Goal: Task Accomplishment & Management: Use online tool/utility

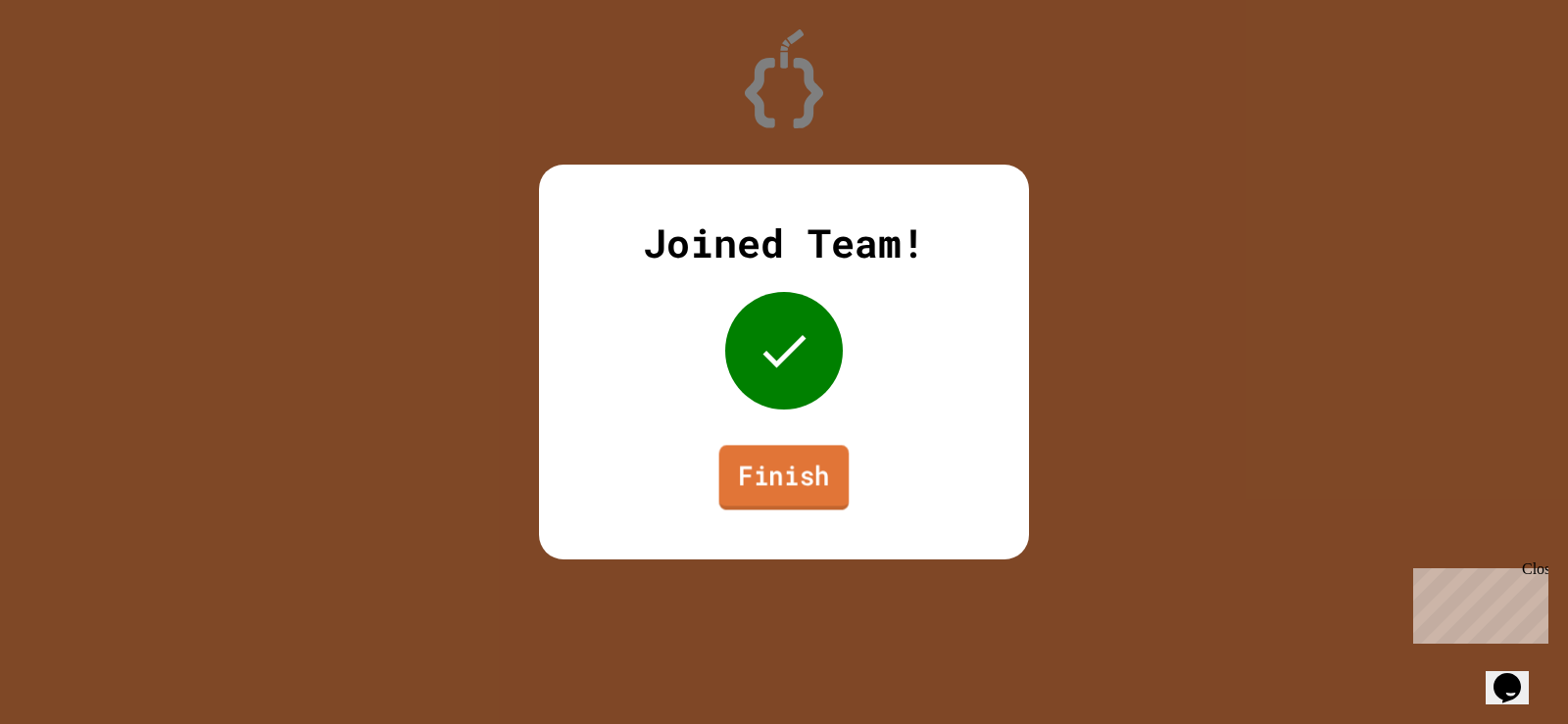
click at [807, 467] on link "Finish" at bounding box center [784, 477] width 130 height 65
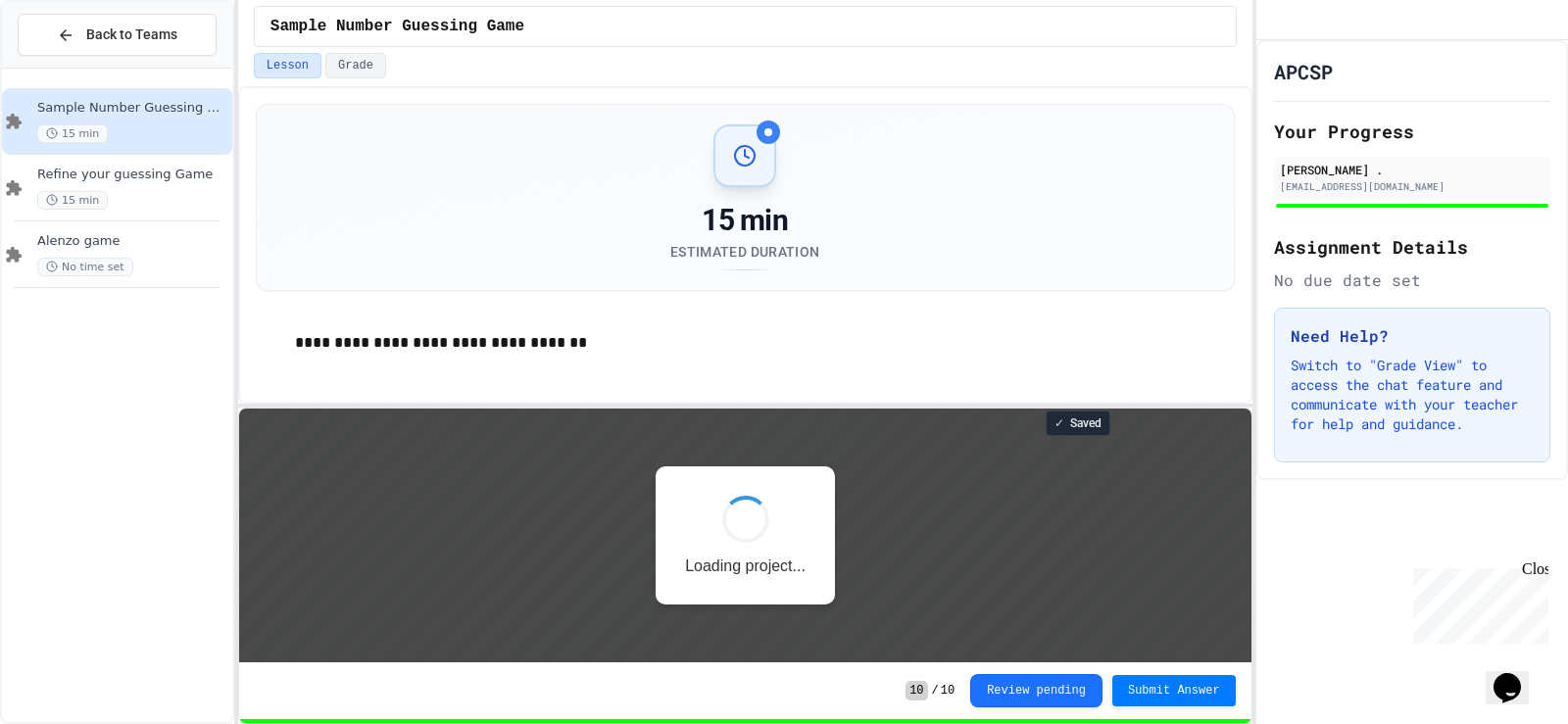
scroll to position [2, 0]
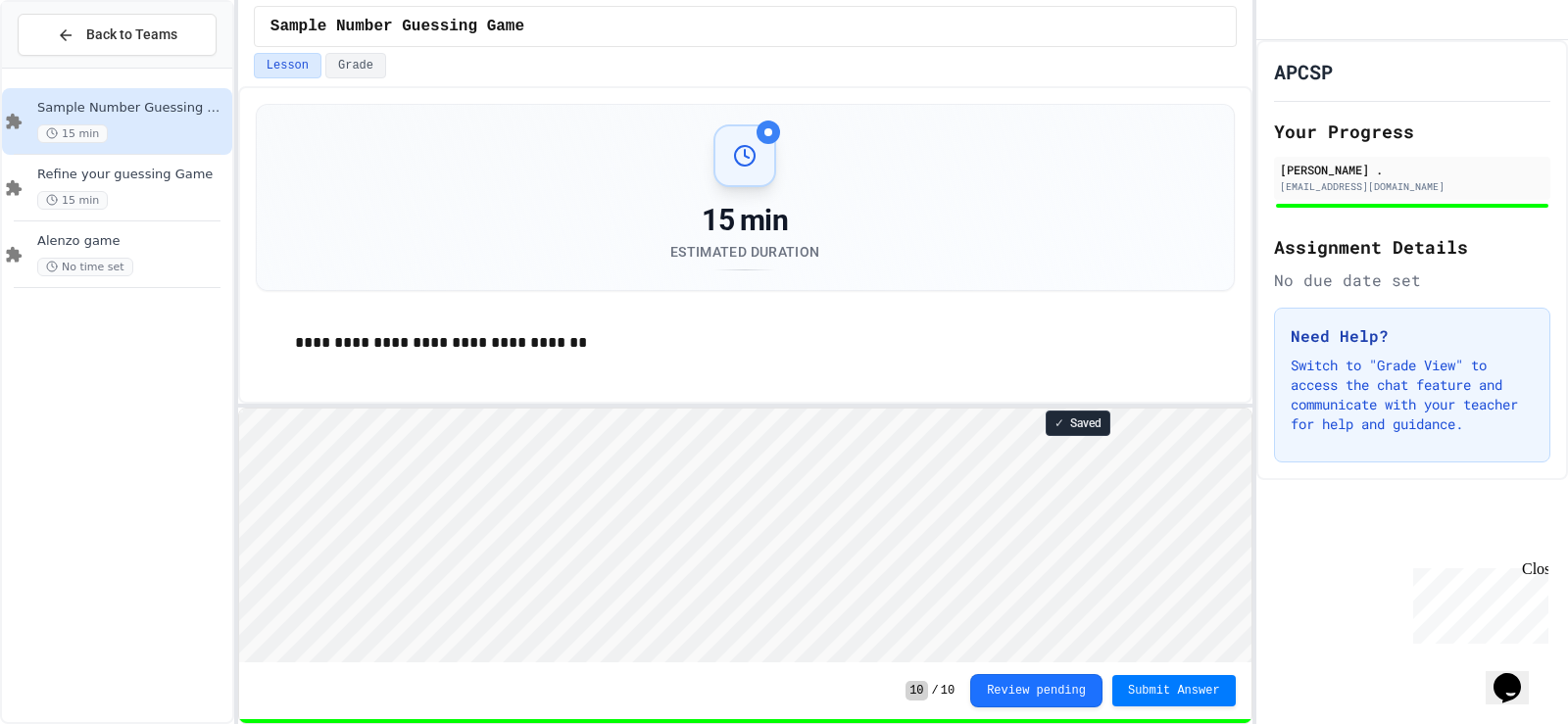
click at [1369, 261] on h2 "Assignment Details" at bounding box center [1412, 247] width 276 height 28
click at [1390, 261] on h2 "Assignment Details" at bounding box center [1412, 247] width 276 height 28
click at [1426, 258] on h2 "Assignment Details" at bounding box center [1412, 247] width 276 height 28
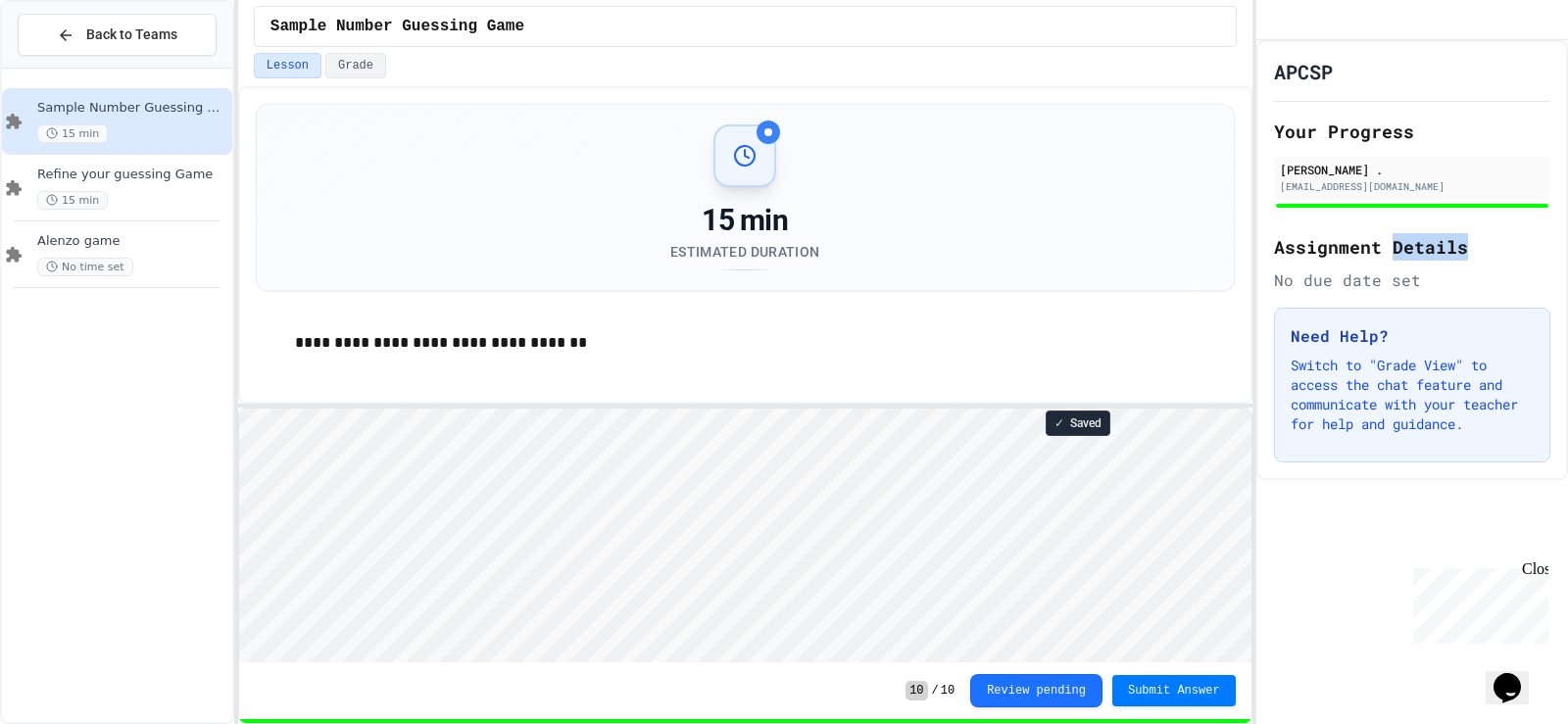
click at [1426, 258] on h2 "Assignment Details" at bounding box center [1412, 247] width 276 height 28
click at [1419, 261] on h2 "Assignment Details" at bounding box center [1412, 247] width 276 height 28
click at [1297, 261] on h2 "Assignment Details" at bounding box center [1412, 247] width 276 height 28
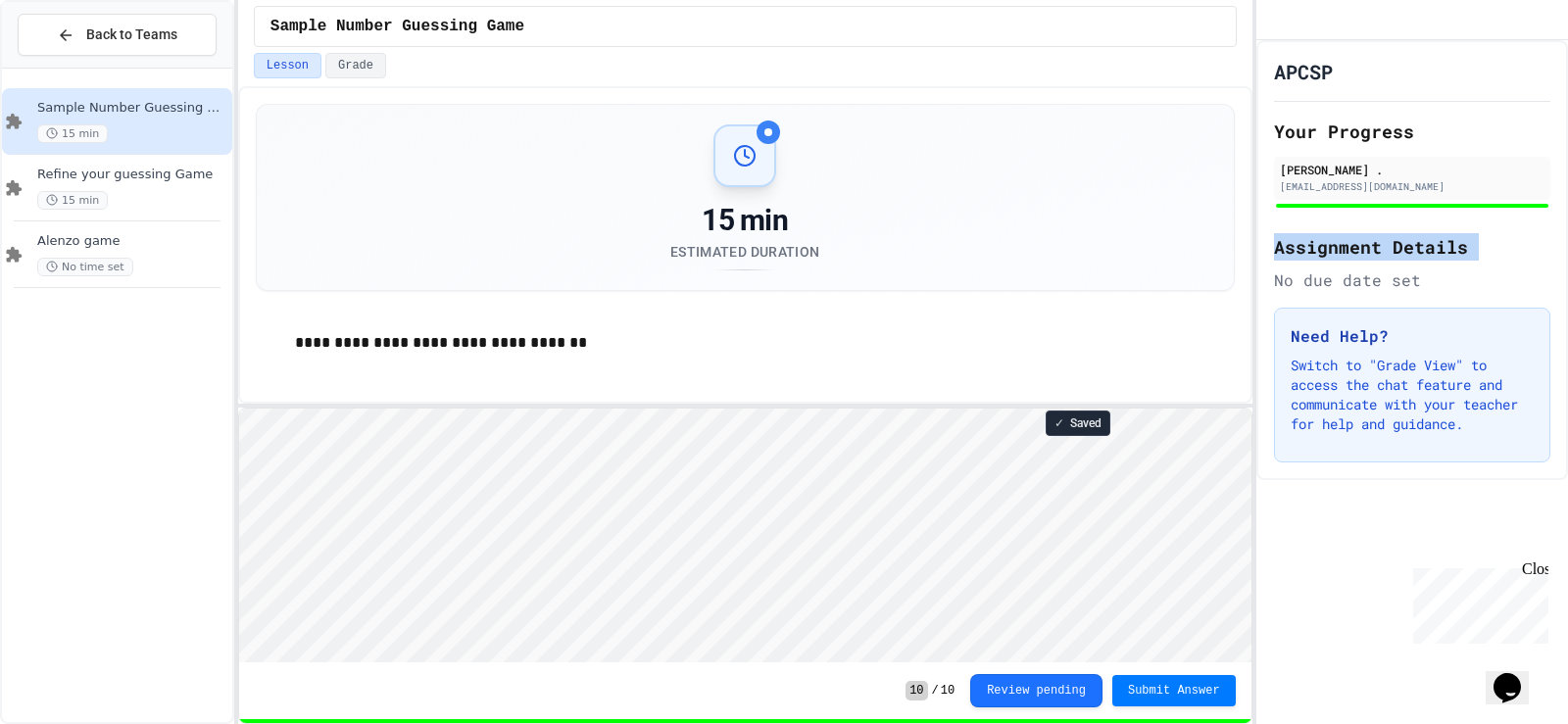
click at [1297, 261] on h2 "Assignment Details" at bounding box center [1412, 247] width 276 height 28
click at [142, 195] on div "15 min" at bounding box center [133, 200] width 191 height 19
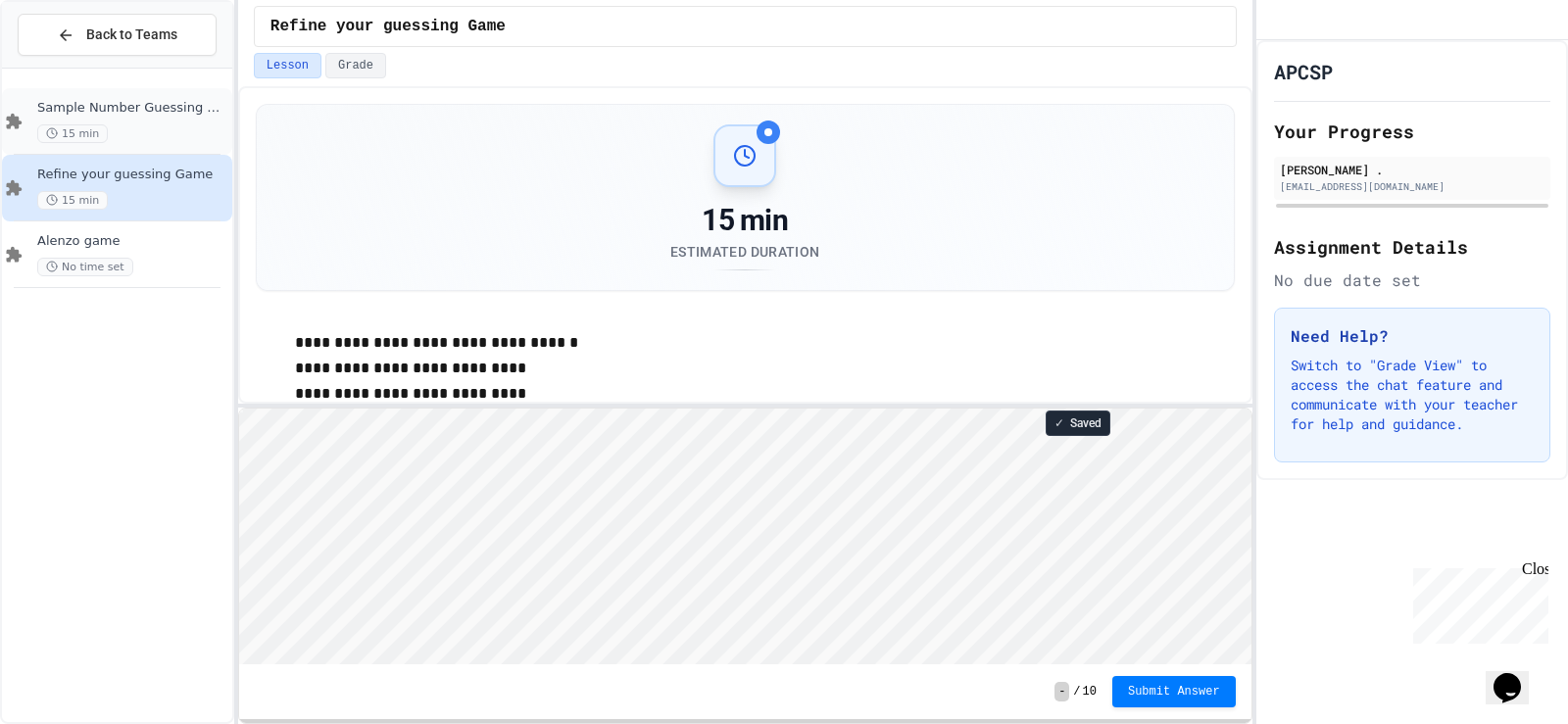
click at [43, 129] on span "15 min" at bounding box center [72, 133] width 71 height 19
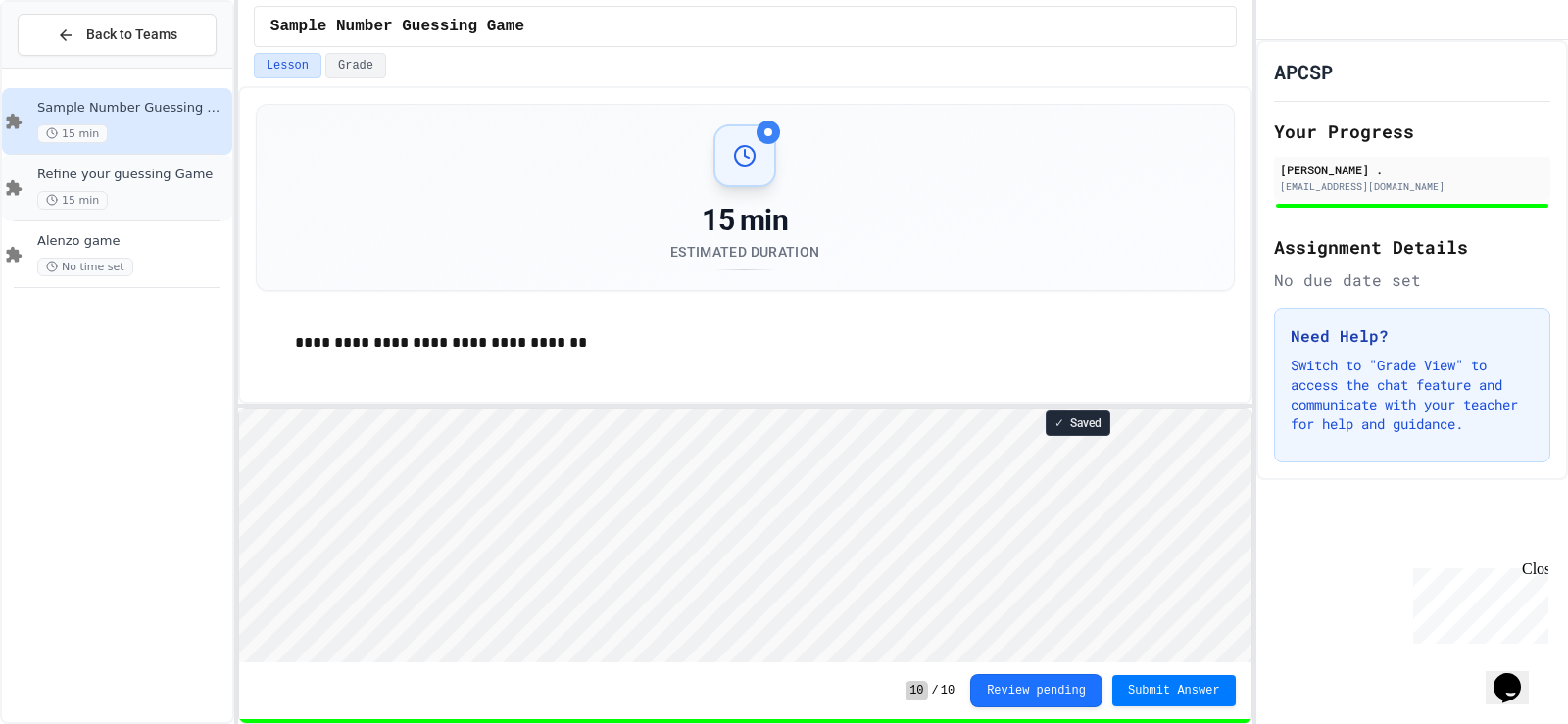
click at [105, 195] on div "15 min" at bounding box center [133, 200] width 191 height 19
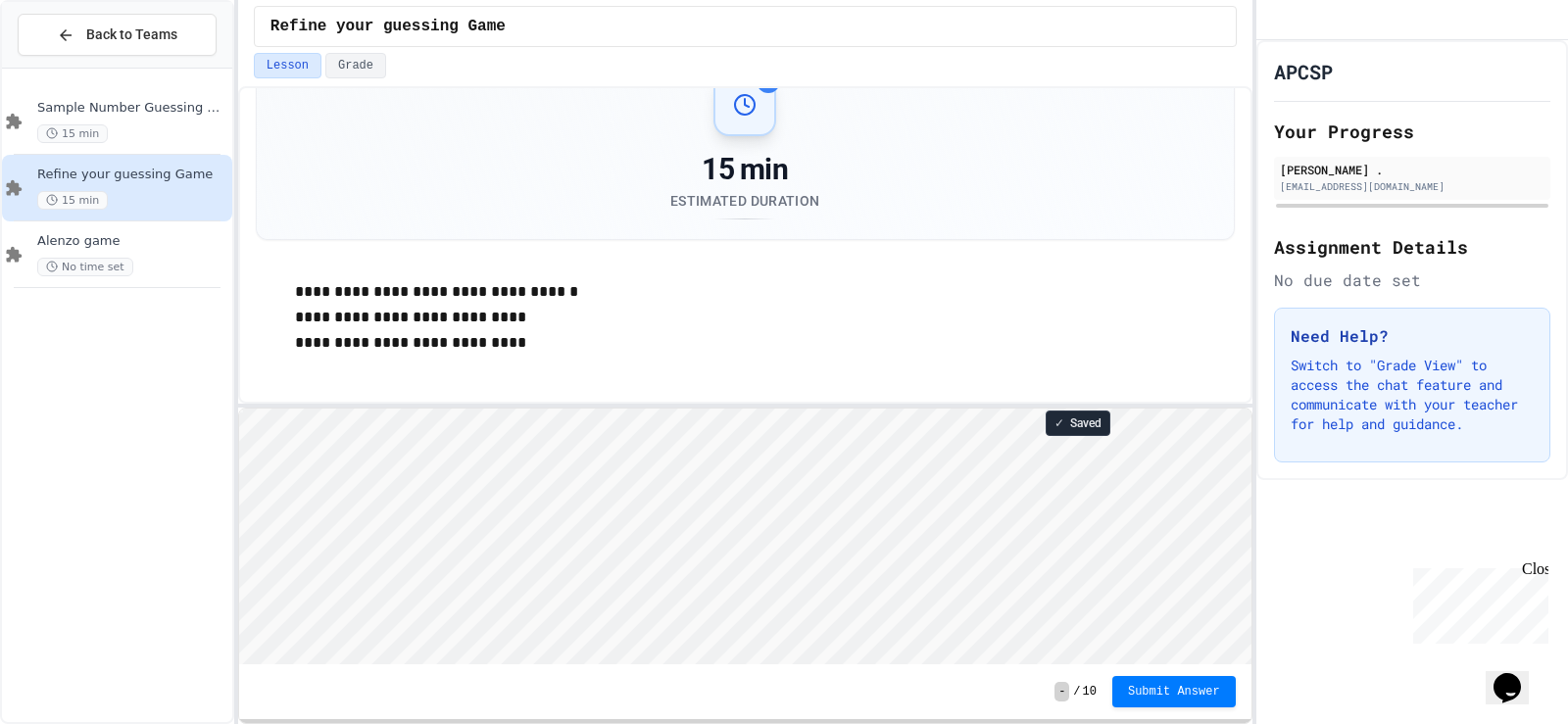
scroll to position [66, 0]
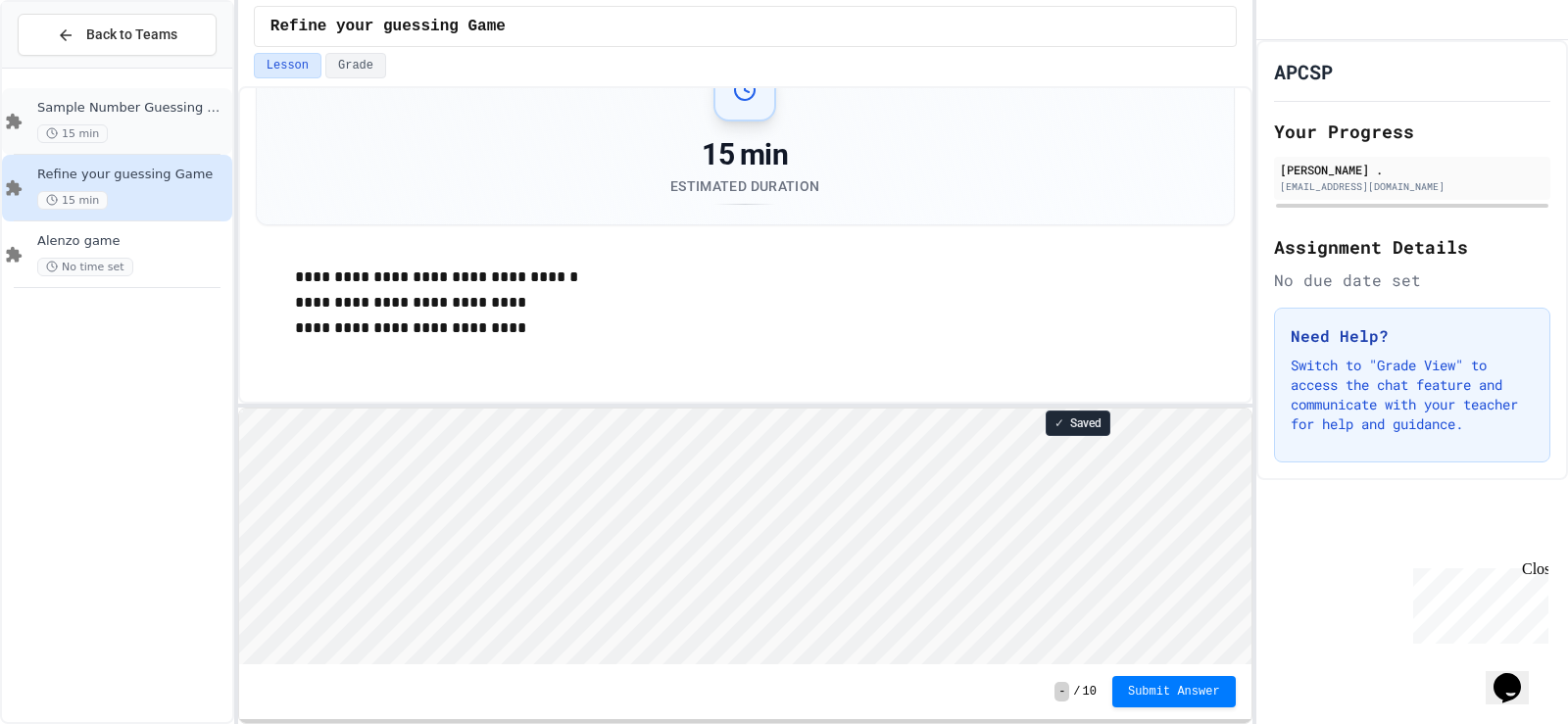
click at [206, 96] on div "Sample Number Guessing Game 15 min" at bounding box center [117, 121] width 230 height 67
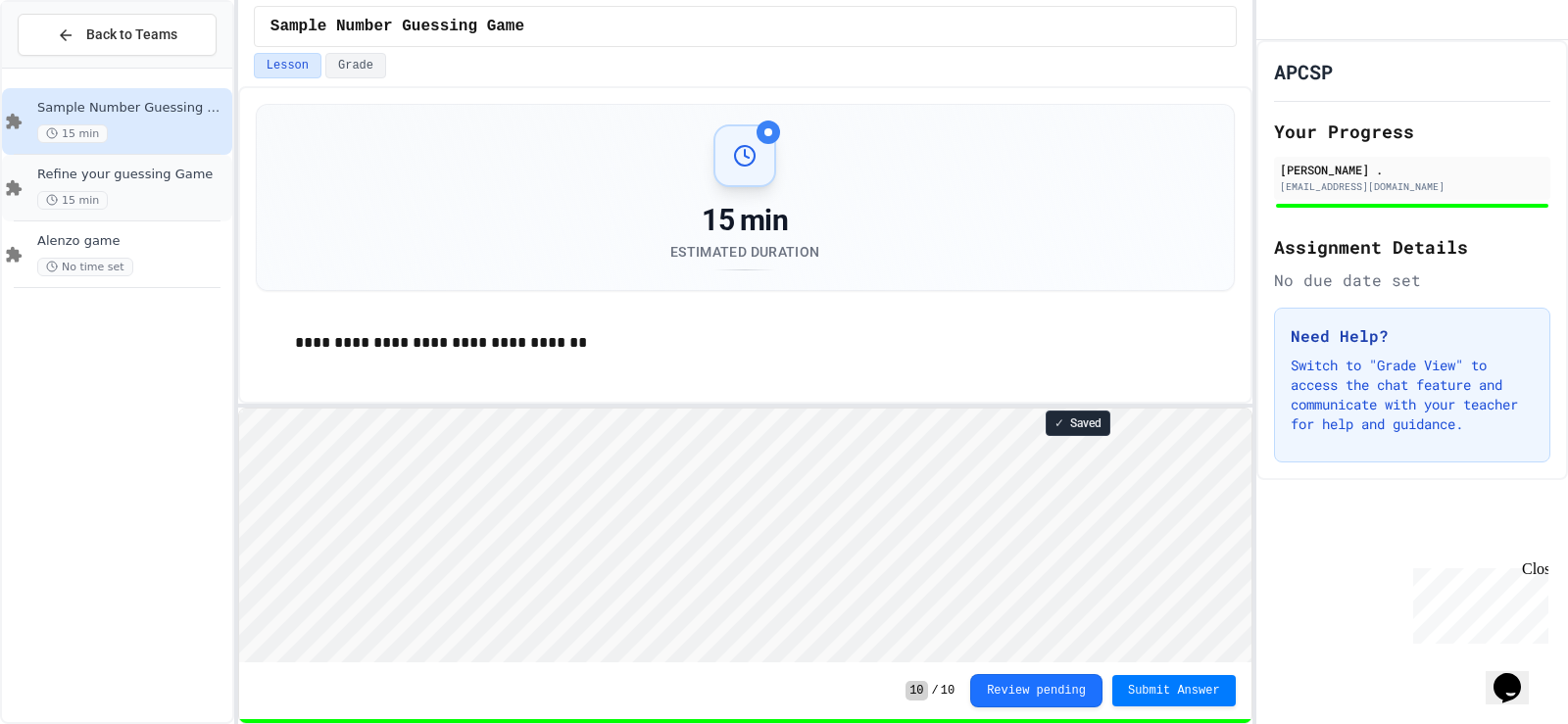
click at [123, 195] on div "15 min" at bounding box center [133, 200] width 191 height 19
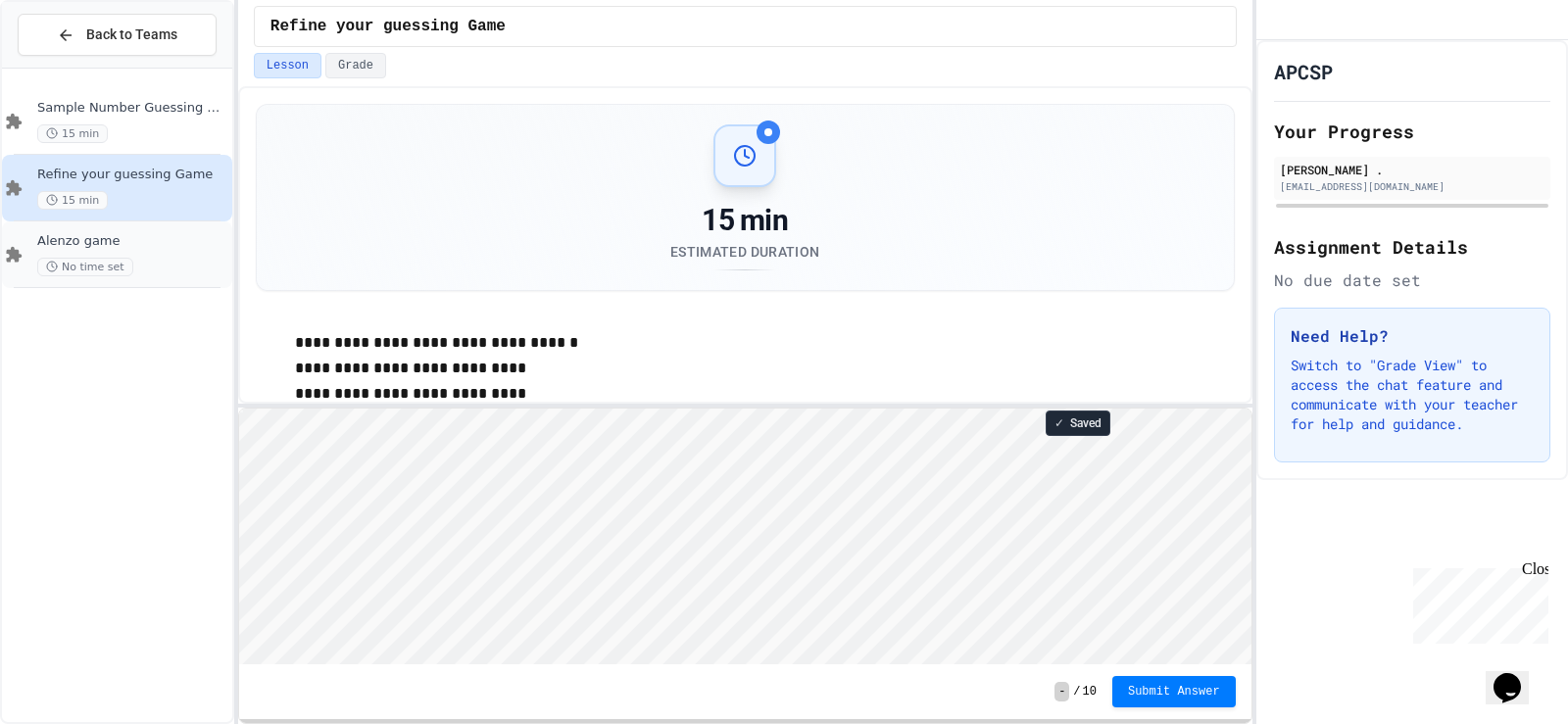
click at [155, 264] on div "No time set" at bounding box center [133, 267] width 191 height 19
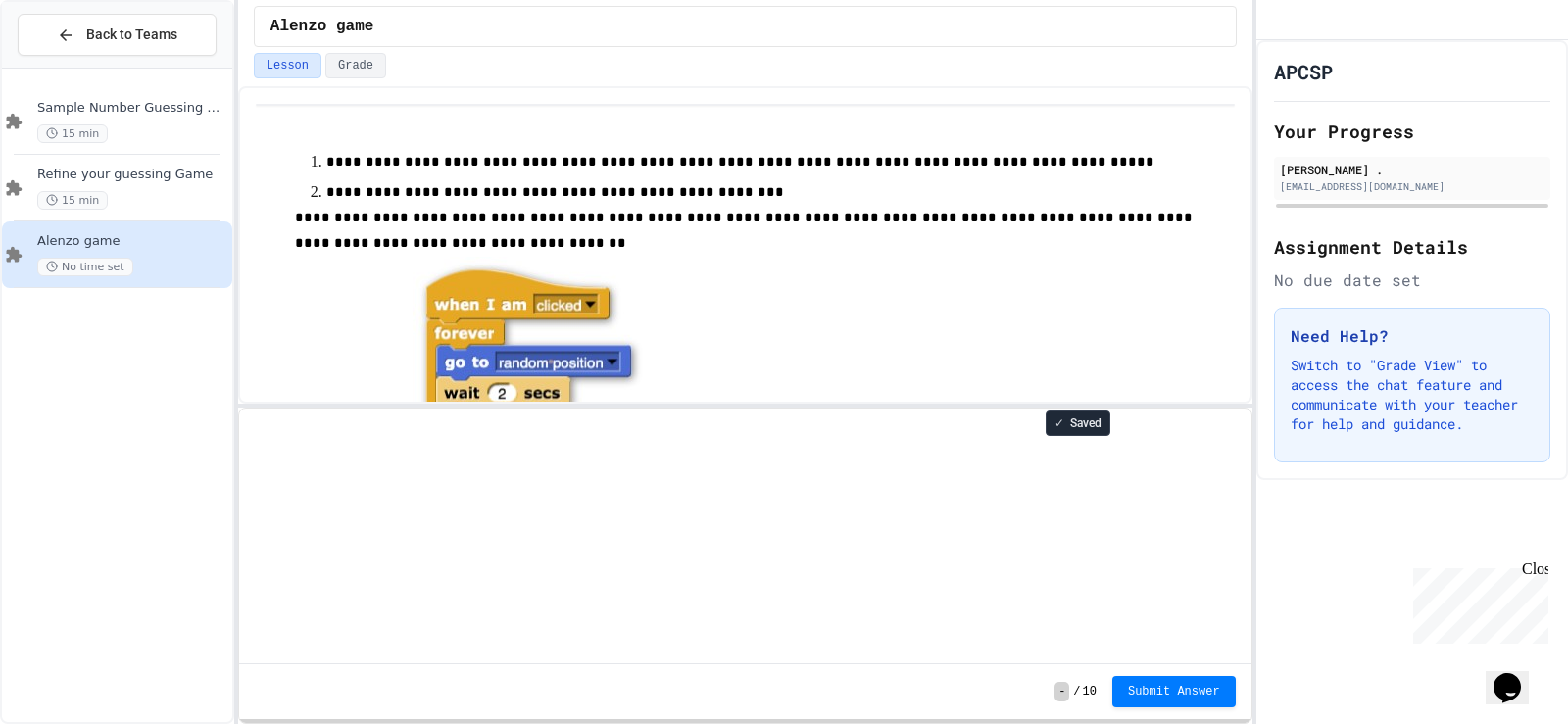
click at [114, 195] on div "15 min" at bounding box center [133, 200] width 191 height 19
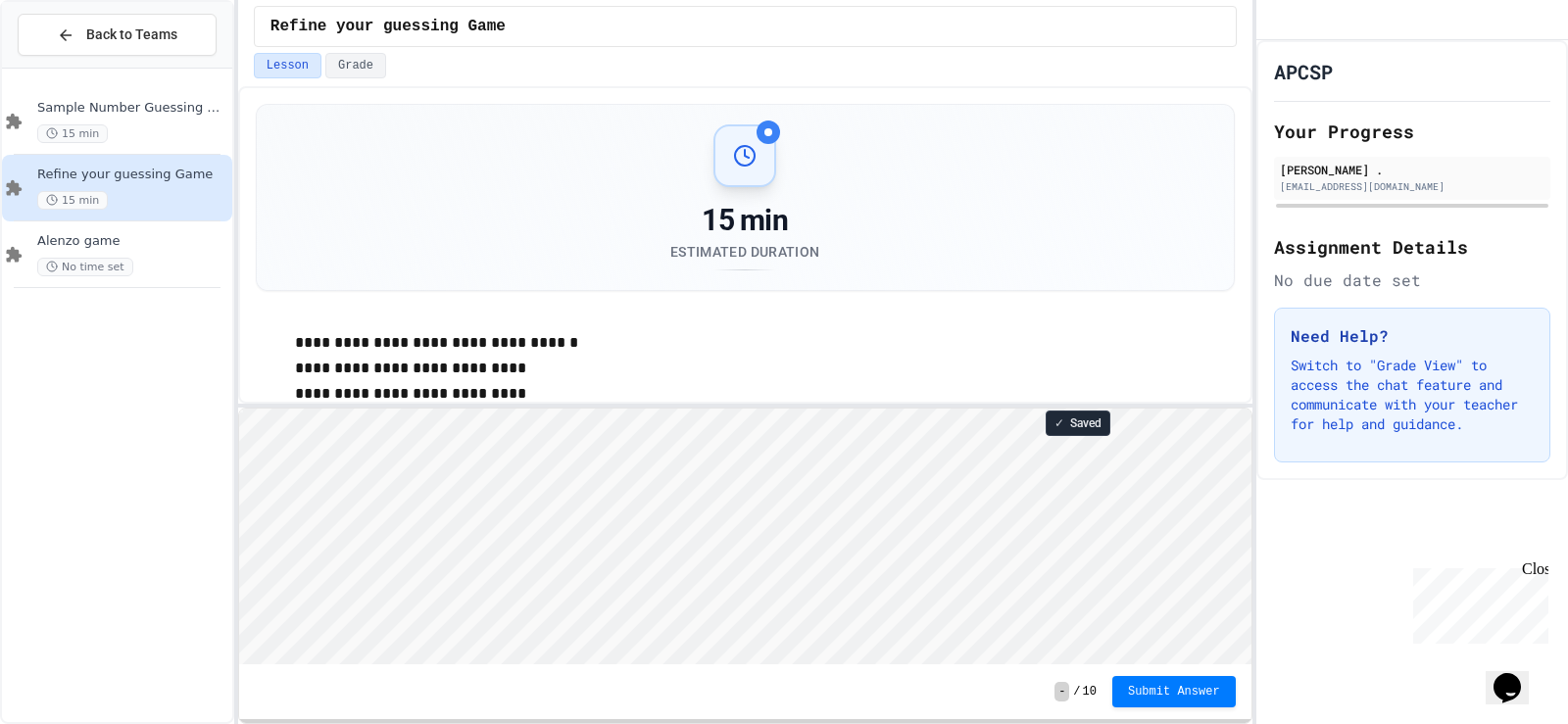
scroll to position [66, 0]
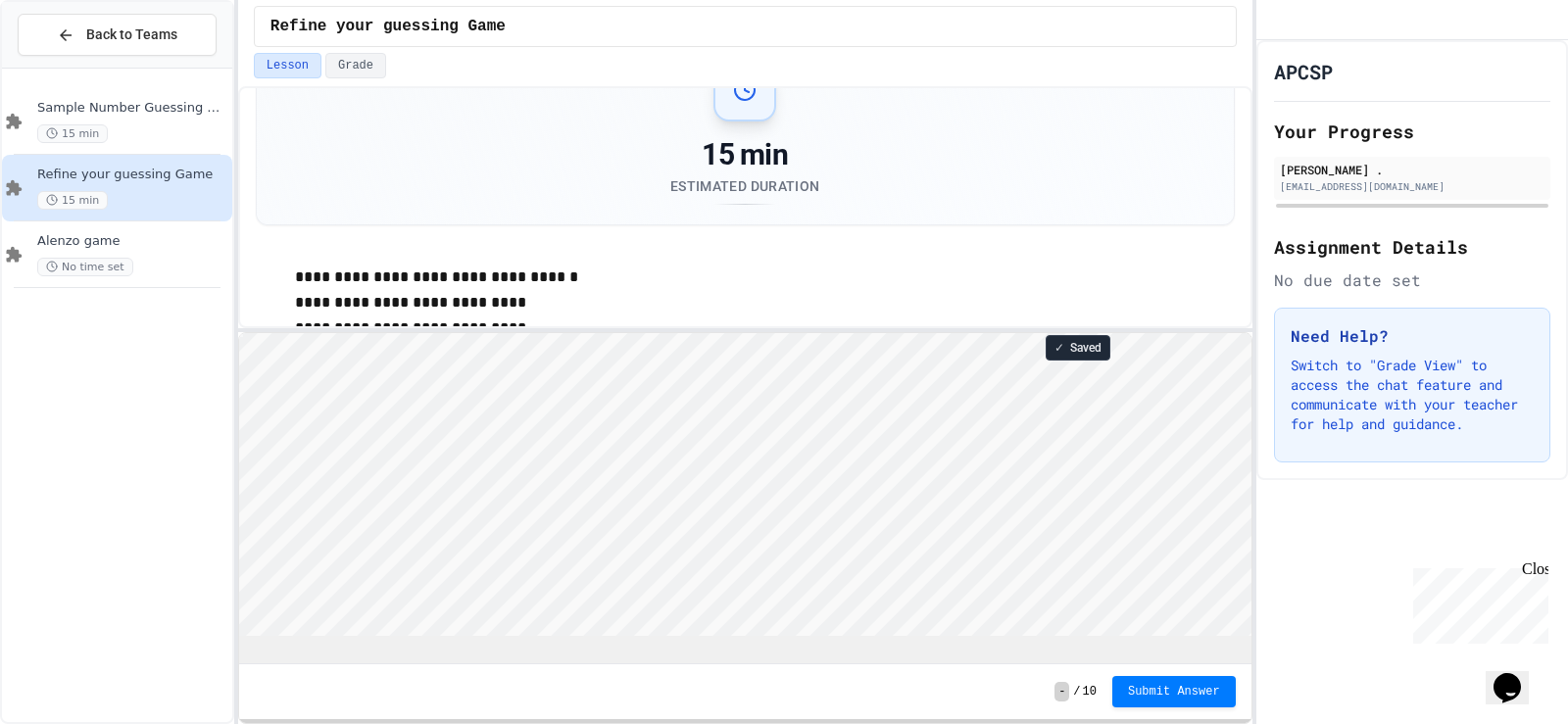
click at [490, 327] on div "**********" at bounding box center [746, 405] width 1015 height 639
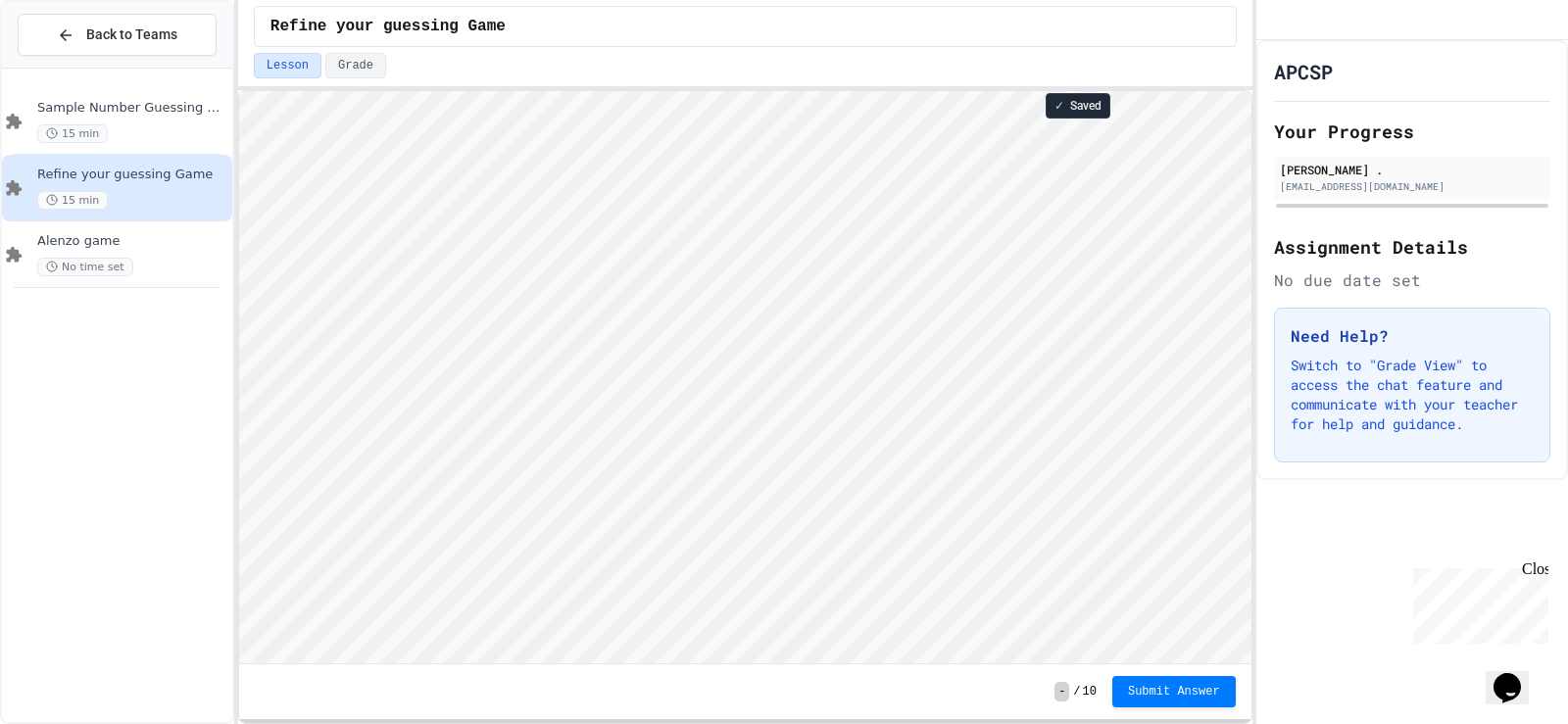
click at [491, 0] on html "**********" at bounding box center [784, 362] width 1568 height 724
click at [127, 130] on div "15 min" at bounding box center [133, 133] width 191 height 19
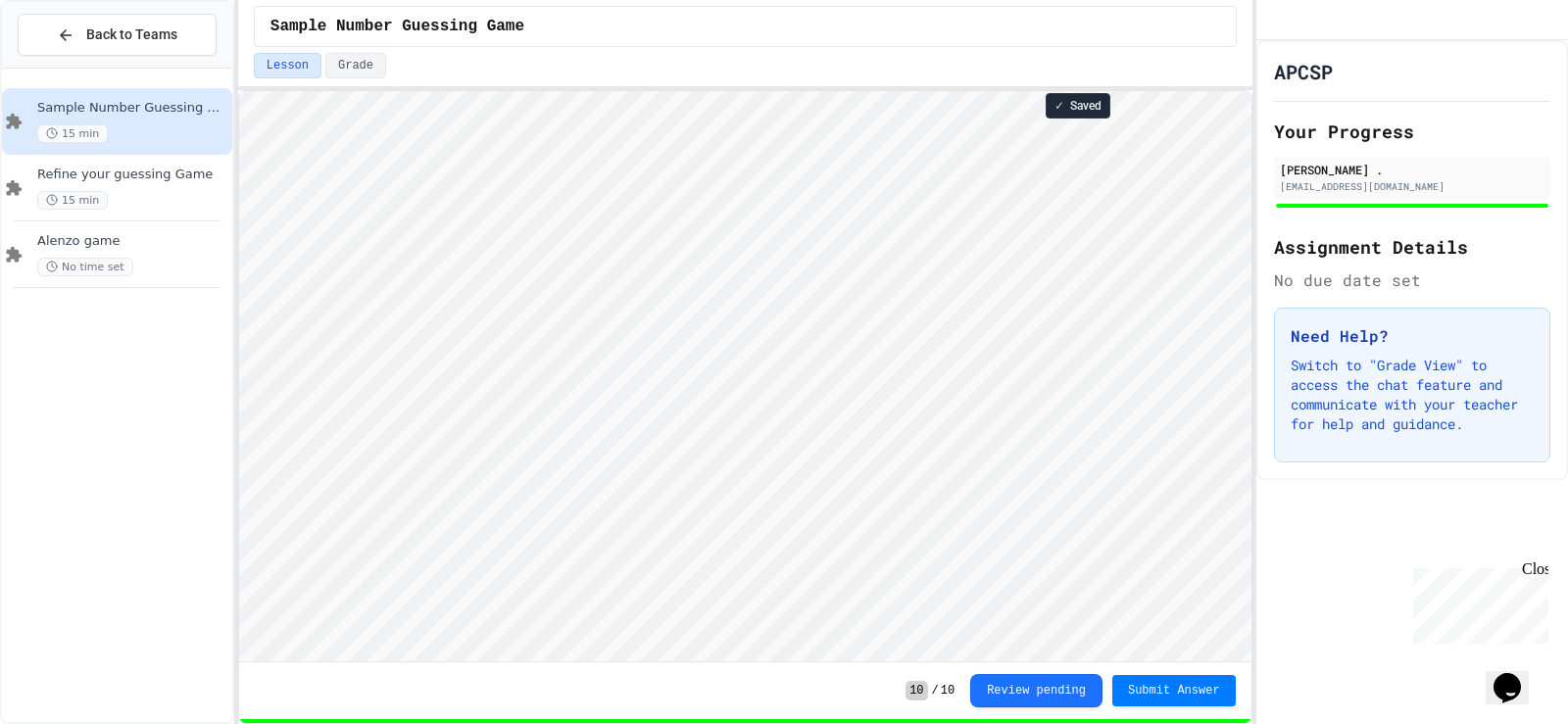
scroll to position [2, 0]
click at [96, 177] on span "Refine your guessing Game" at bounding box center [133, 175] width 191 height 17
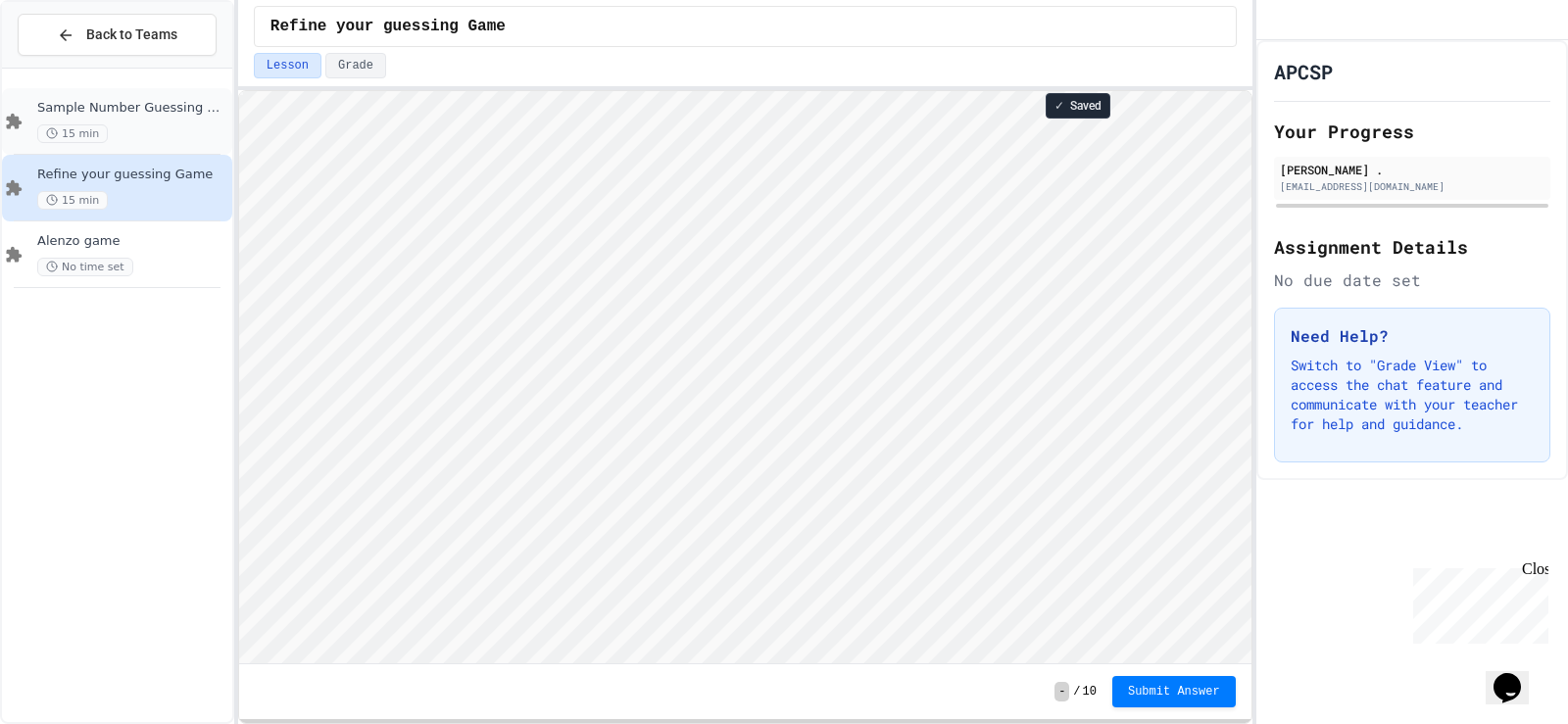
click at [98, 131] on span "15 min" at bounding box center [72, 133] width 71 height 19
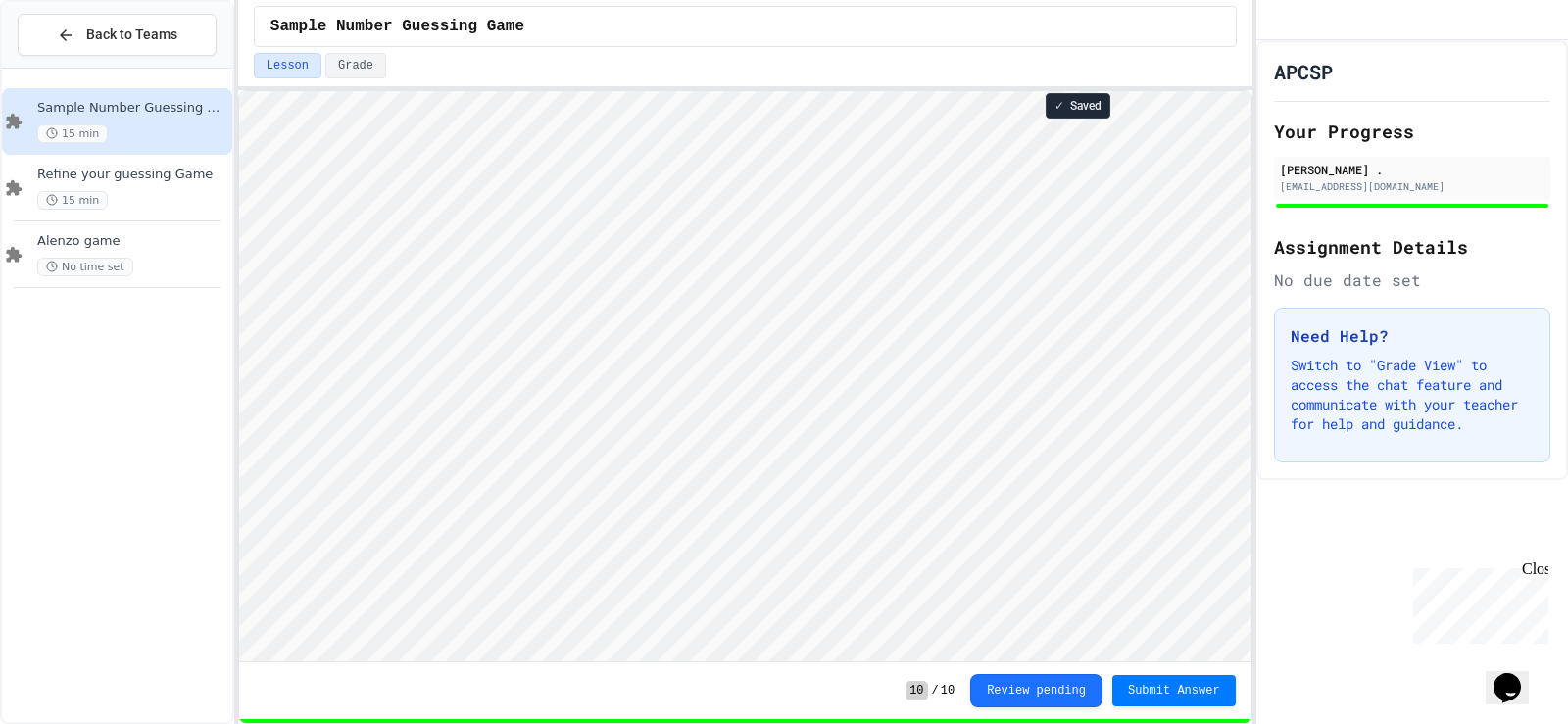
scroll to position [2, 0]
type textarea "**********"
click at [142, 165] on div "Refine your guessing Game 15 min" at bounding box center [117, 188] width 230 height 67
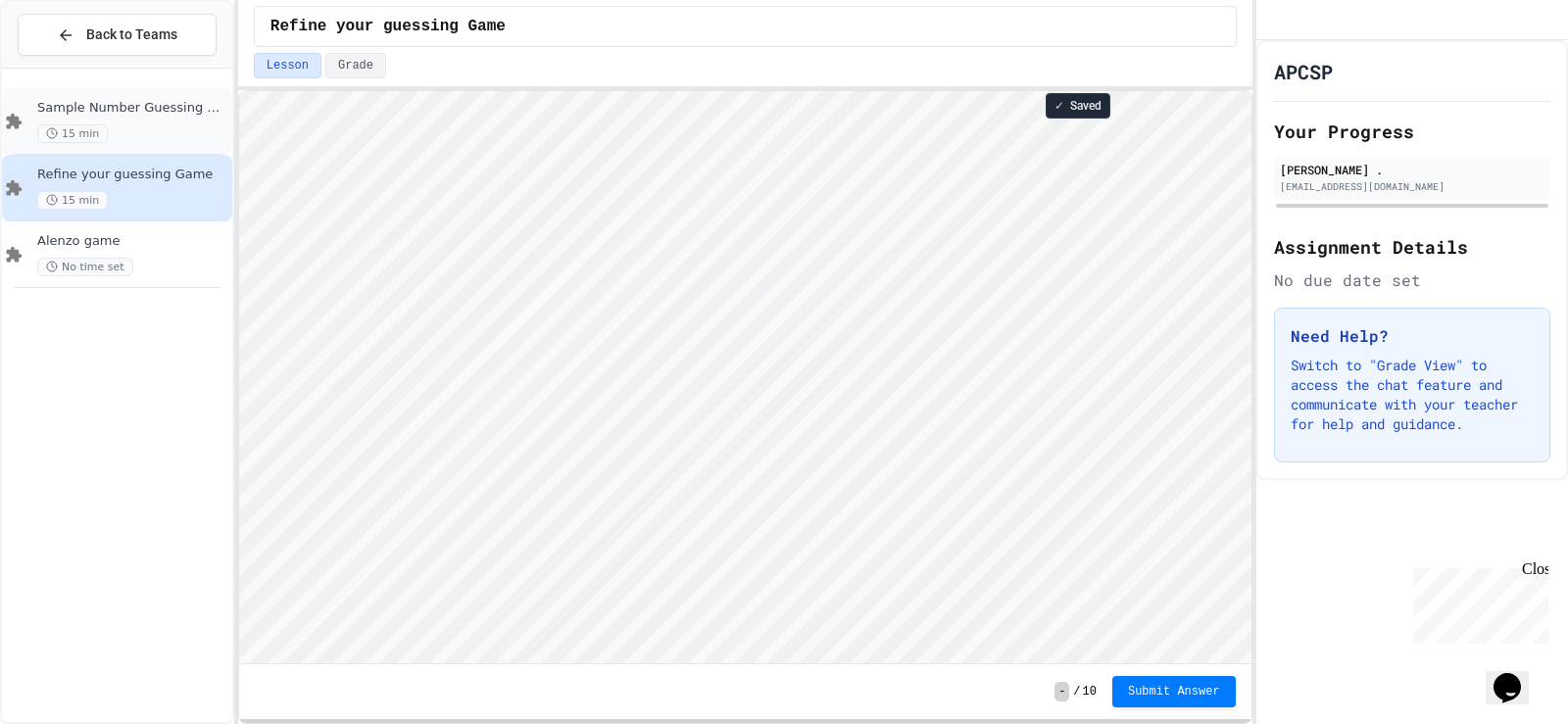
click at [72, 107] on span "Sample Number Guessing Game" at bounding box center [133, 108] width 191 height 17
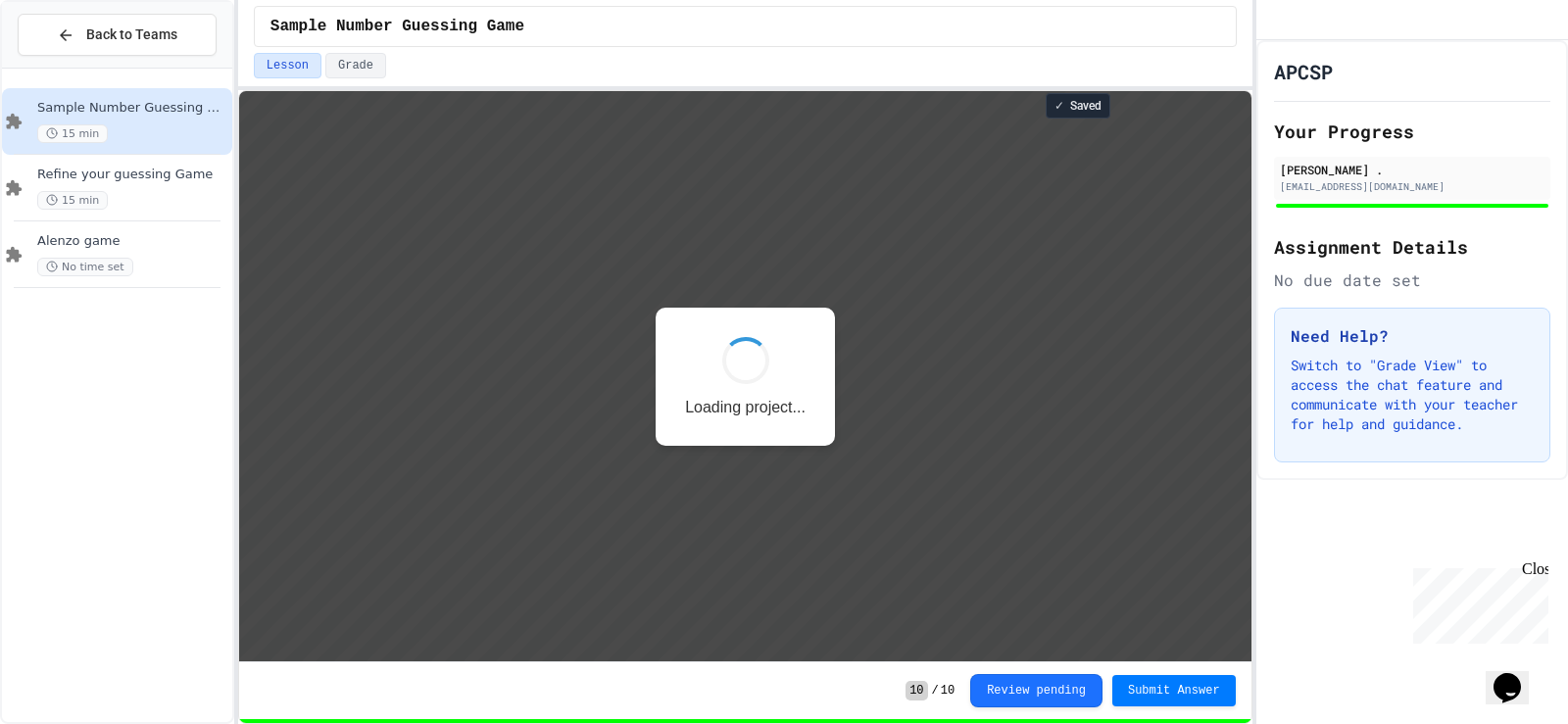
click at [120, 180] on span "Refine your guessing Game" at bounding box center [133, 175] width 191 height 17
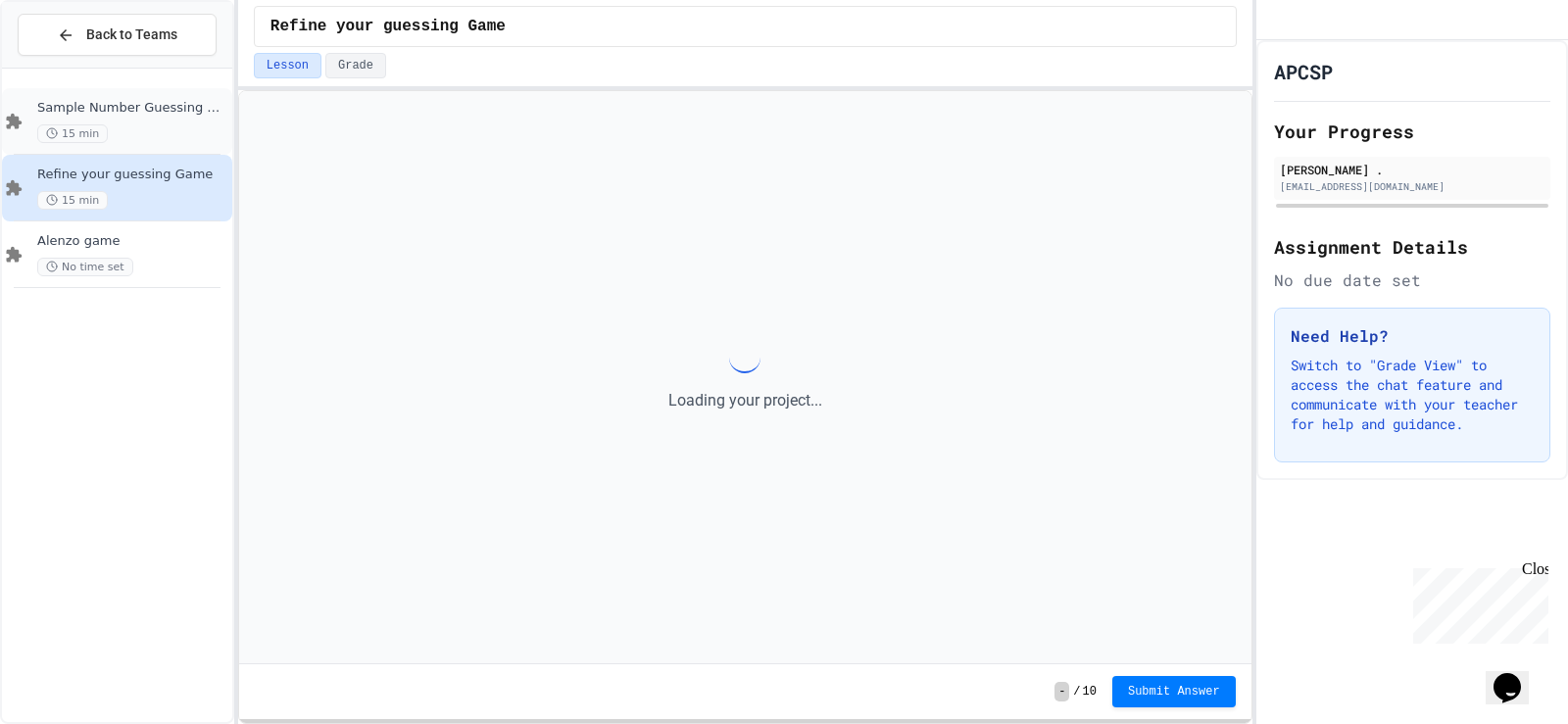
click at [141, 146] on div "Sample Number Guessing Game 15 min" at bounding box center [117, 121] width 230 height 67
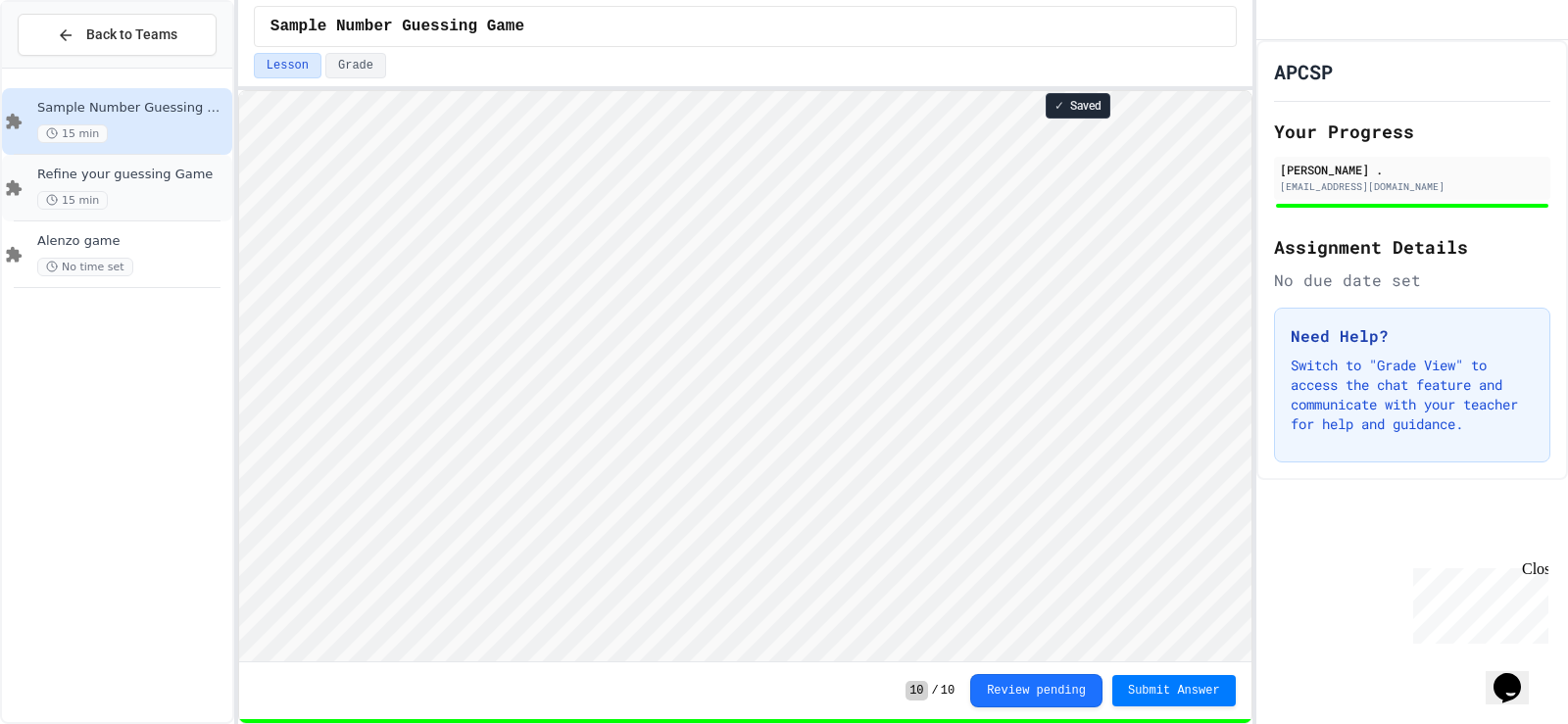
click at [168, 208] on div "15 min" at bounding box center [133, 200] width 191 height 19
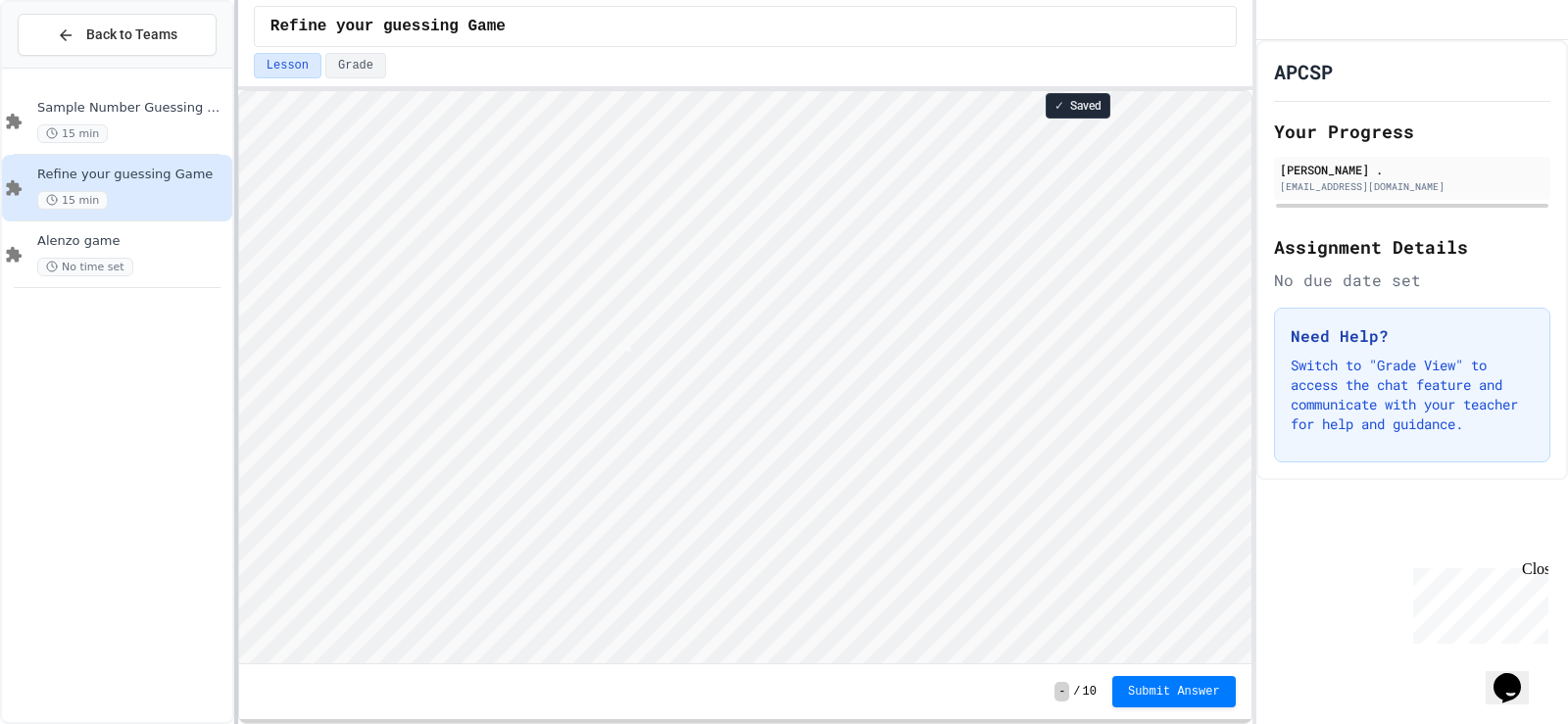
scroll to position [2, 4]
type textarea "*"
type textarea "**********"
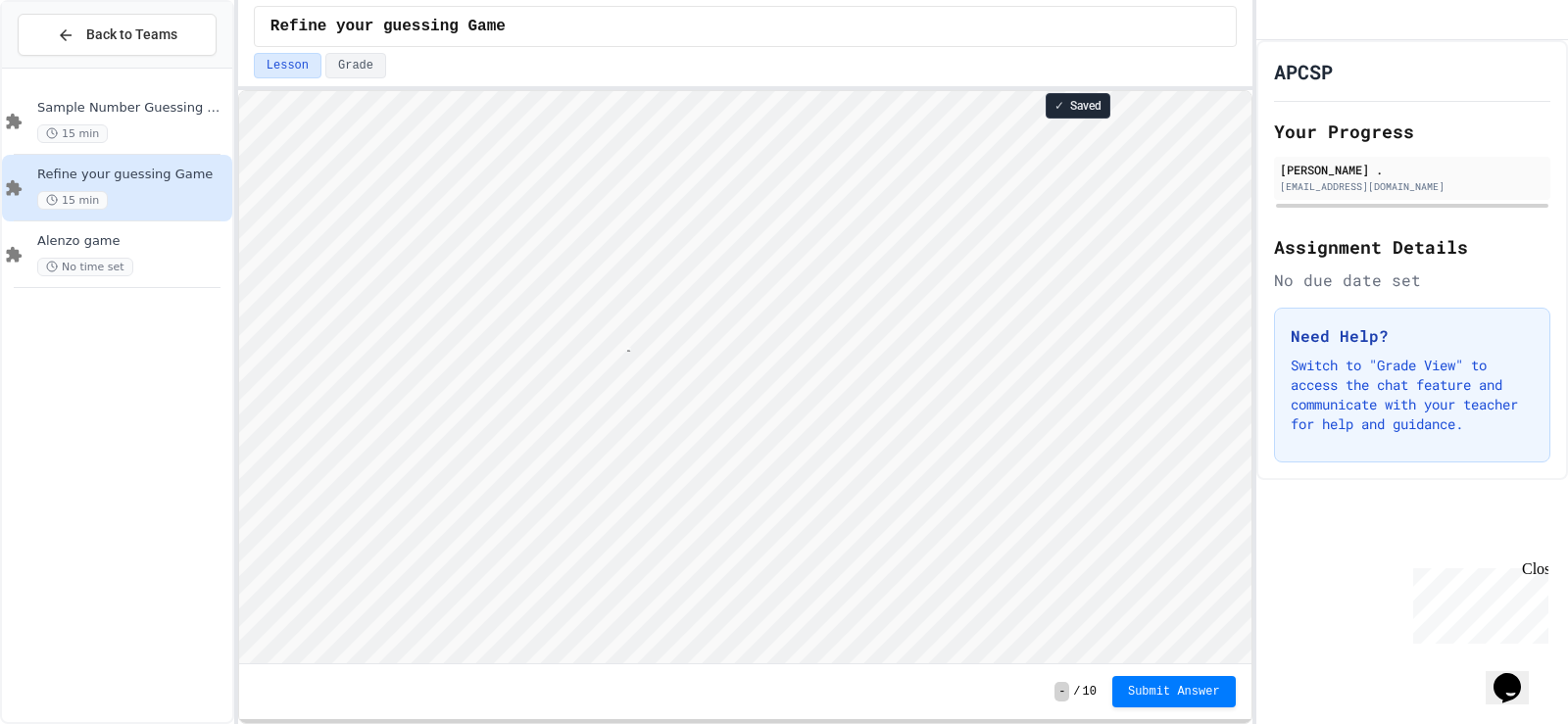
type textarea "**********"
type textarea "**"
type textarea "*"
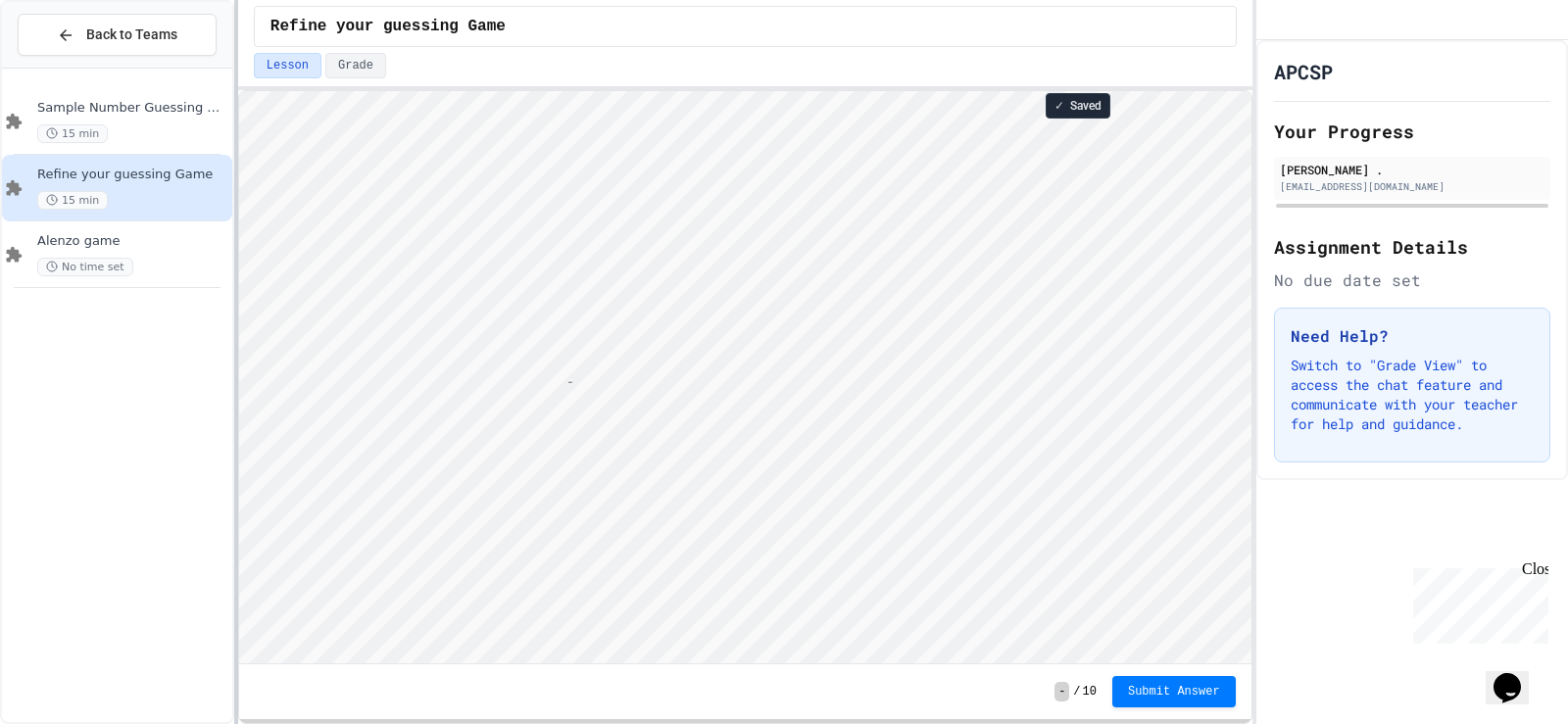
type textarea "*"
type textarea "**********"
type textarea "*"
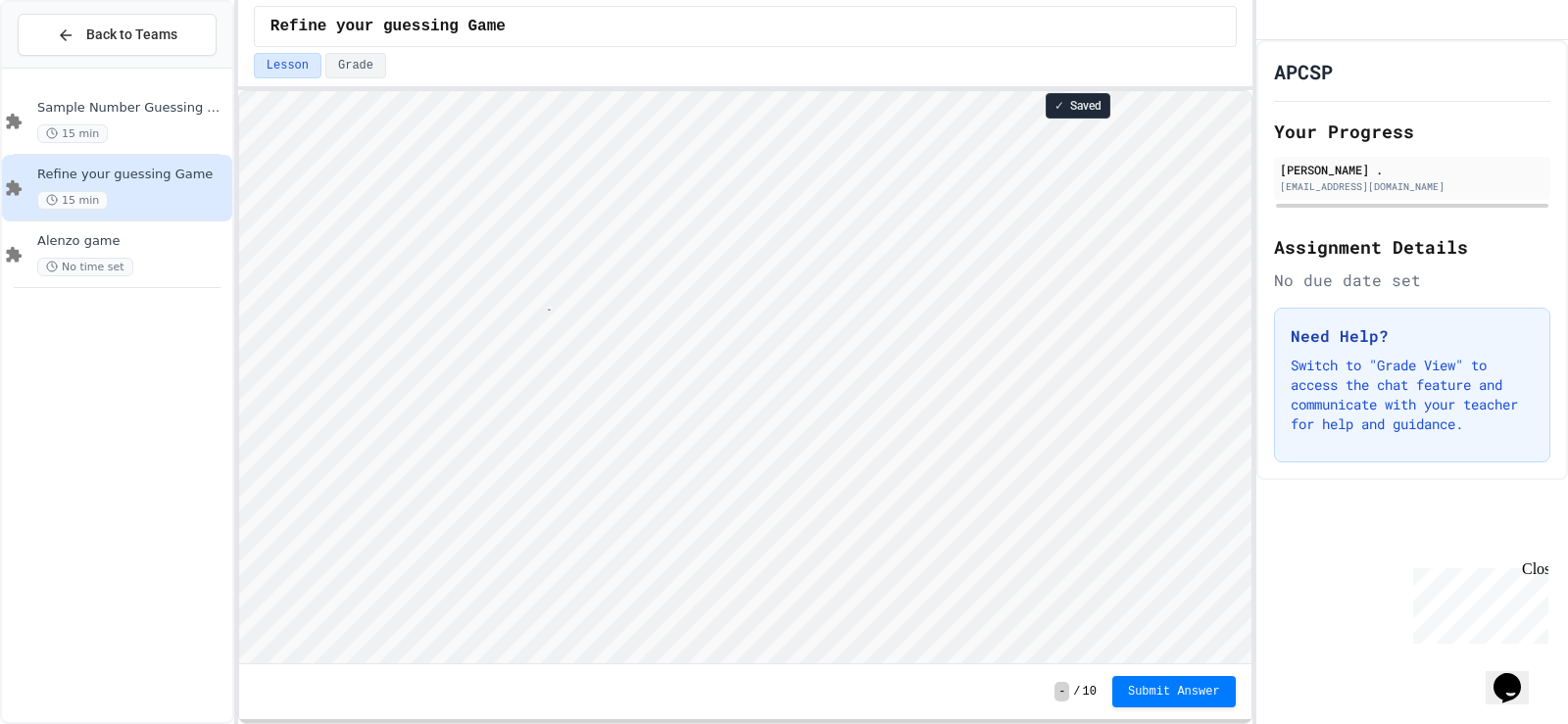
scroll to position [2, 62]
type textarea "**********"
type textarea "*********"
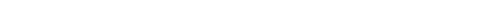
scroll to position [2, 0]
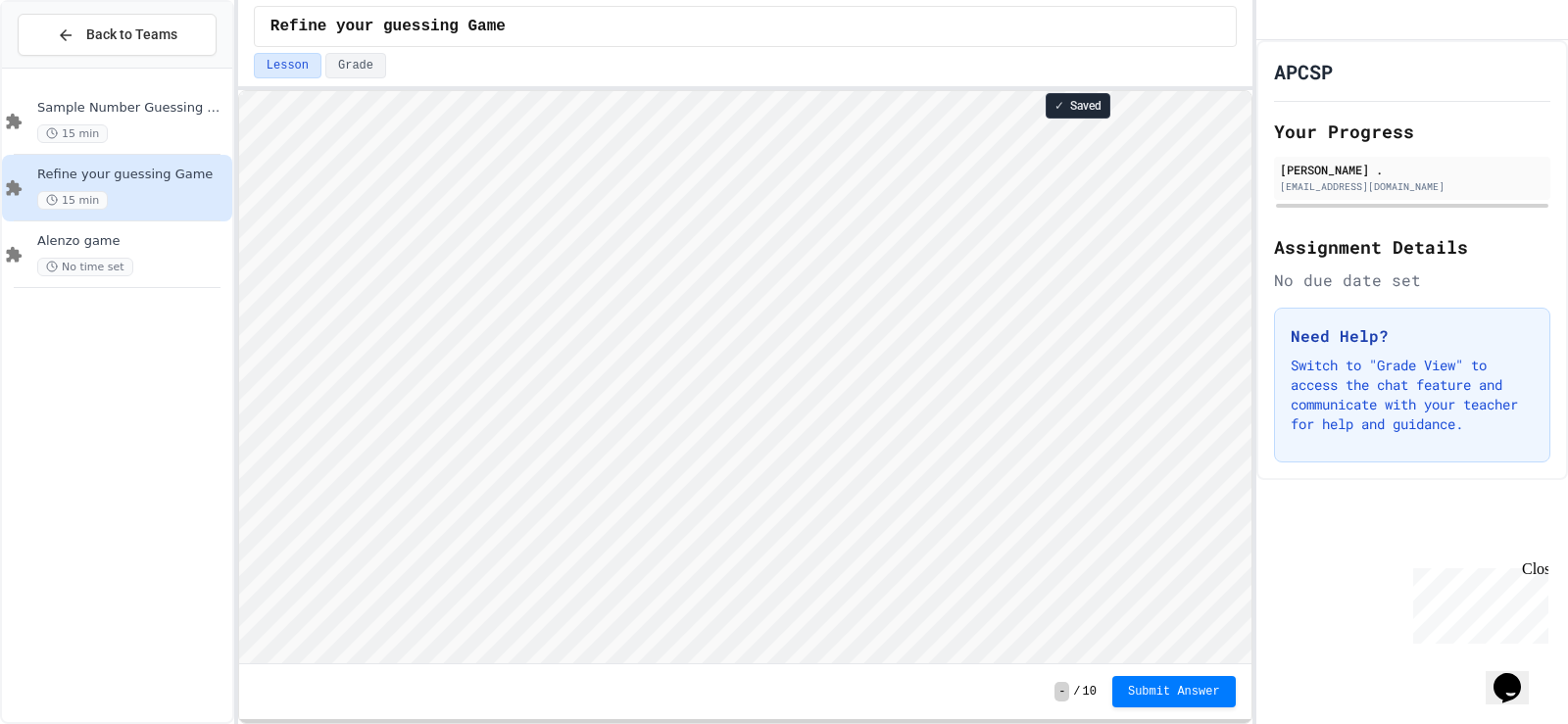
click at [238, 91] on html "Loading project... ! Error Loading Project There was an error loading the proje…" at bounding box center [745, 91] width 1013 height 0
click at [1186, 686] on span "Submit Answer" at bounding box center [1174, 690] width 92 height 16
